Goal: Navigation & Orientation: Find specific page/section

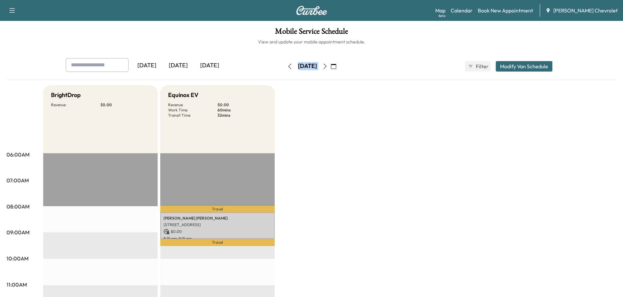
click at [445, 10] on link "Map Beta" at bounding box center [440, 11] width 10 height 8
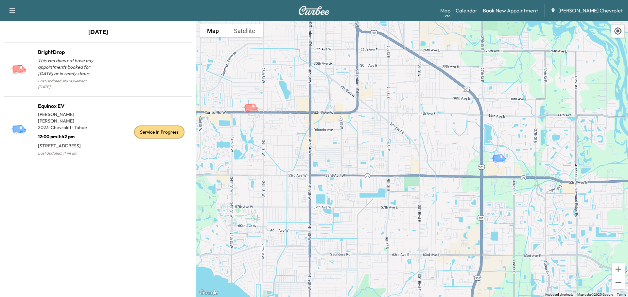
drag, startPoint x: 398, startPoint y: 139, endPoint x: 445, endPoint y: 133, distance: 46.5
click at [445, 133] on div "To activate drag with keyboard, press Alt + Enter. Once in keyboard drag state,…" at bounding box center [412, 159] width 432 height 276
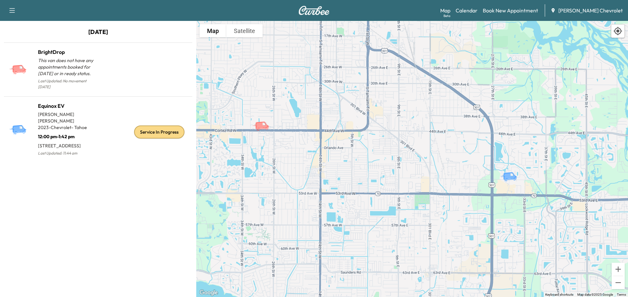
drag, startPoint x: 438, startPoint y: 127, endPoint x: 444, endPoint y: 148, distance: 22.0
click at [444, 148] on div "To activate drag with keyboard, press Alt + Enter. Once in keyboard drag state,…" at bounding box center [412, 159] width 432 height 276
click at [71, 131] on p "12:00 pm - 1:42 pm" at bounding box center [68, 135] width 60 height 9
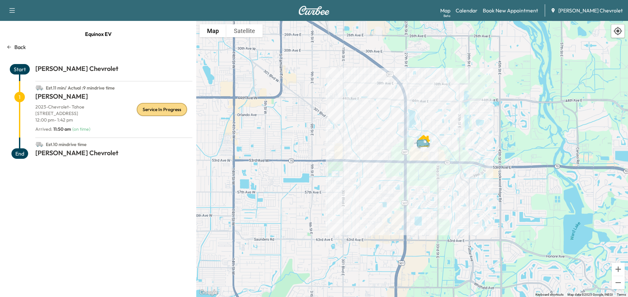
drag, startPoint x: 395, startPoint y: 167, endPoint x: 281, endPoint y: 125, distance: 121.4
click at [281, 125] on div "To activate drag with keyboard, press Alt + Enter. Once in keyboard drag state,…" at bounding box center [412, 159] width 432 height 276
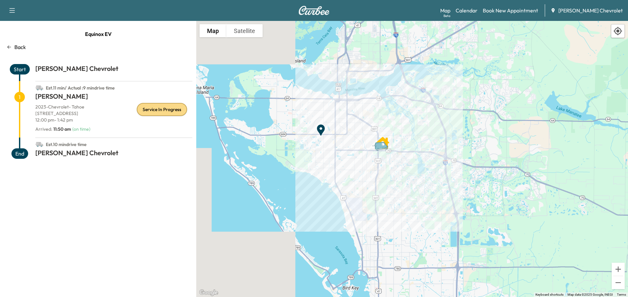
drag, startPoint x: 284, startPoint y: 127, endPoint x: 347, endPoint y: 143, distance: 65.1
click at [347, 143] on div "To activate drag with keyboard, press Alt + Enter. Once in keyboard drag state,…" at bounding box center [412, 159] width 432 height 276
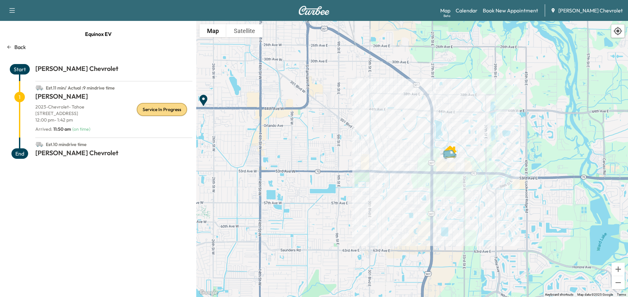
click at [18, 50] on p "Back" at bounding box center [19, 47] width 11 height 8
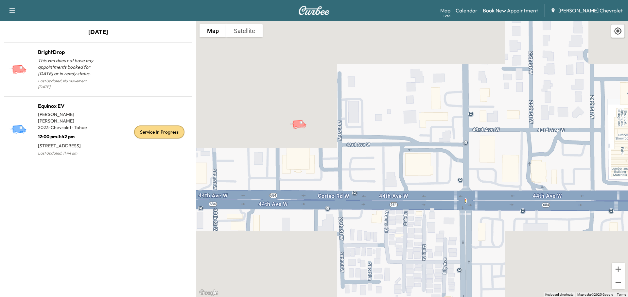
drag, startPoint x: 294, startPoint y: 114, endPoint x: 305, endPoint y: 165, distance: 52.4
click at [305, 165] on div "To activate drag with keyboard, press Alt + Enter. Once in keyboard drag state,…" at bounding box center [412, 159] width 432 height 276
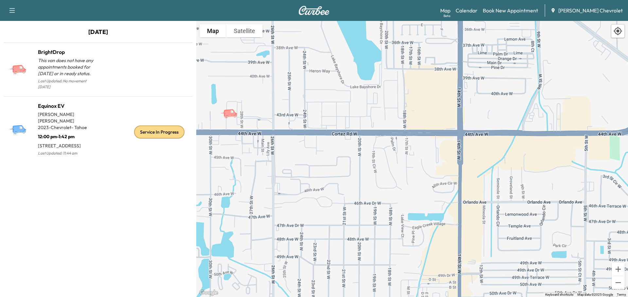
drag, startPoint x: 398, startPoint y: 155, endPoint x: 317, endPoint y: 132, distance: 84.2
click at [317, 132] on div "To activate drag with keyboard, press Alt + Enter. Once in keyboard drag state,…" at bounding box center [412, 159] width 432 height 276
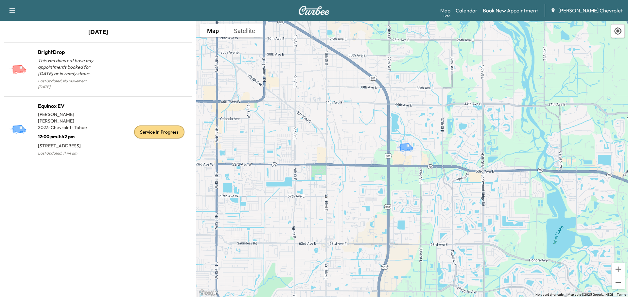
drag, startPoint x: 397, startPoint y: 159, endPoint x: 258, endPoint y: 127, distance: 143.1
click at [257, 127] on div "To activate drag with keyboard, press Alt + Enter. Once in keyboard drag state,…" at bounding box center [412, 159] width 432 height 276
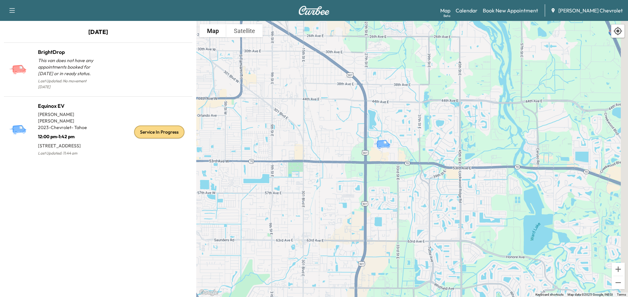
drag, startPoint x: 409, startPoint y: 157, endPoint x: 388, endPoint y: 153, distance: 21.2
click at [388, 153] on div "To activate drag with keyboard, press Alt + Enter. Once in keyboard drag state,…" at bounding box center [412, 159] width 432 height 276
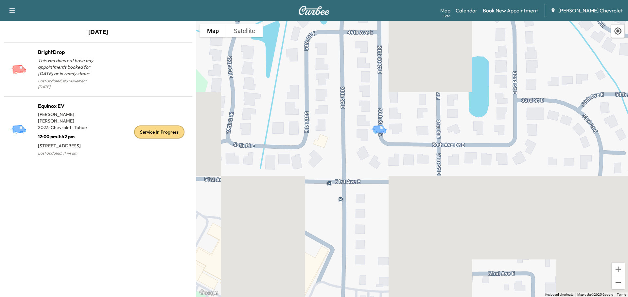
drag, startPoint x: 395, startPoint y: 116, endPoint x: 380, endPoint y: 176, distance: 61.7
click at [380, 176] on div "To activate drag with keyboard, press Alt + Enter. Once in keyboard drag state,…" at bounding box center [412, 159] width 432 height 276
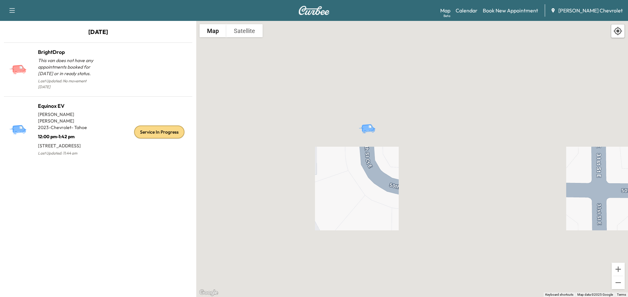
drag, startPoint x: 377, startPoint y: 127, endPoint x: 373, endPoint y: 182, distance: 54.7
click at [373, 182] on div "To activate drag with keyboard, press Alt + Enter. Once in keyboard drag state,…" at bounding box center [412, 159] width 432 height 276
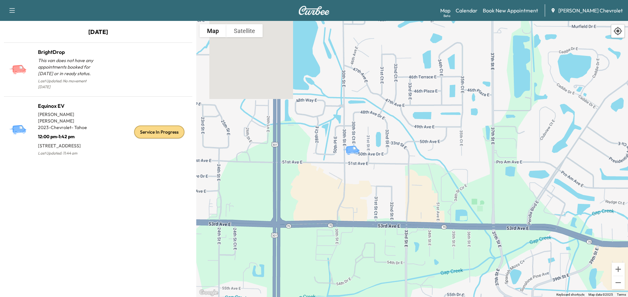
drag, startPoint x: 411, startPoint y: 166, endPoint x: 391, endPoint y: 141, distance: 32.4
click at [391, 141] on div "To activate drag with keyboard, press Alt + Enter. Once in keyboard drag state,…" at bounding box center [412, 159] width 432 height 276
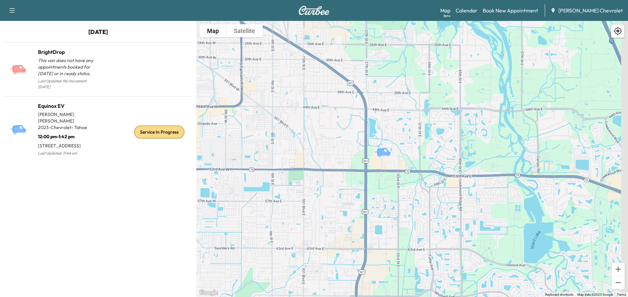
drag, startPoint x: 434, startPoint y: 175, endPoint x: 381, endPoint y: 152, distance: 57.4
click at [381, 152] on div "To activate drag with keyboard, press Alt + Enter. Once in keyboard drag state,…" at bounding box center [412, 159] width 432 height 276
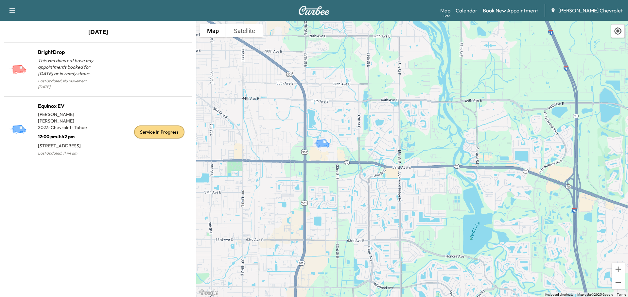
drag, startPoint x: 302, startPoint y: 131, endPoint x: 355, endPoint y: 169, distance: 65.5
click at [355, 169] on div "To activate drag with keyboard, press Alt + Enter. Once in keyboard drag state,…" at bounding box center [412, 159] width 432 height 276
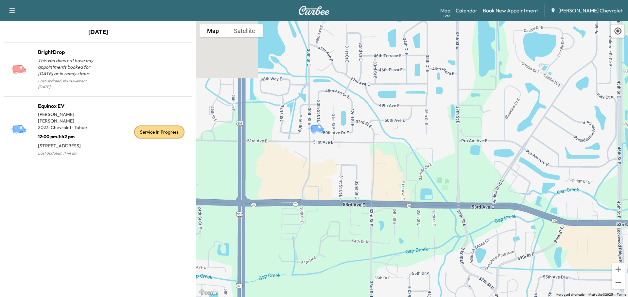
drag, startPoint x: 330, startPoint y: 148, endPoint x: 368, endPoint y: 164, distance: 41.3
click at [368, 164] on div "To activate drag with keyboard, press Alt + Enter. Once in keyboard drag state,…" at bounding box center [412, 159] width 432 height 276
